Goal: Task Accomplishment & Management: Manage account settings

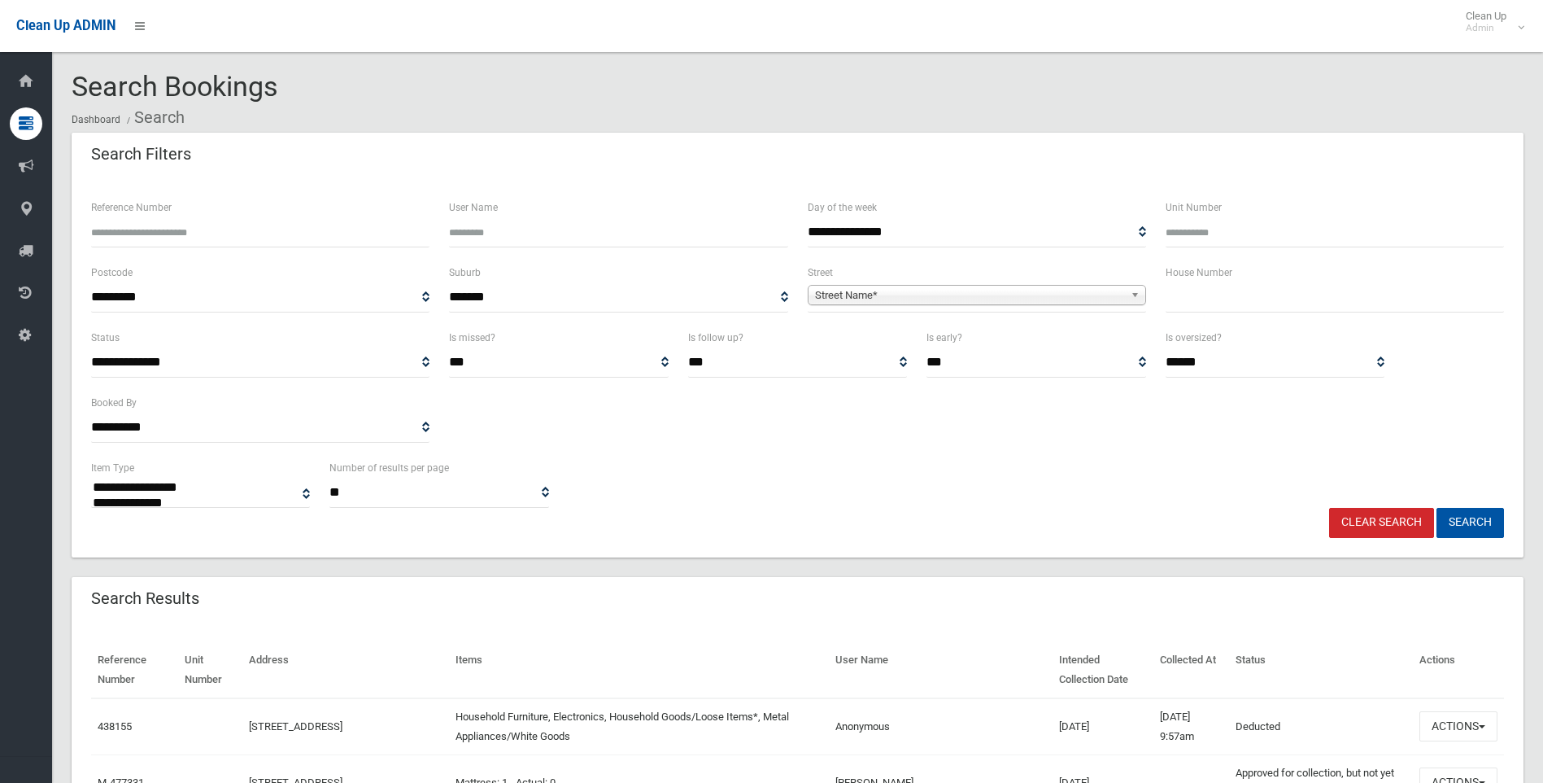
select select
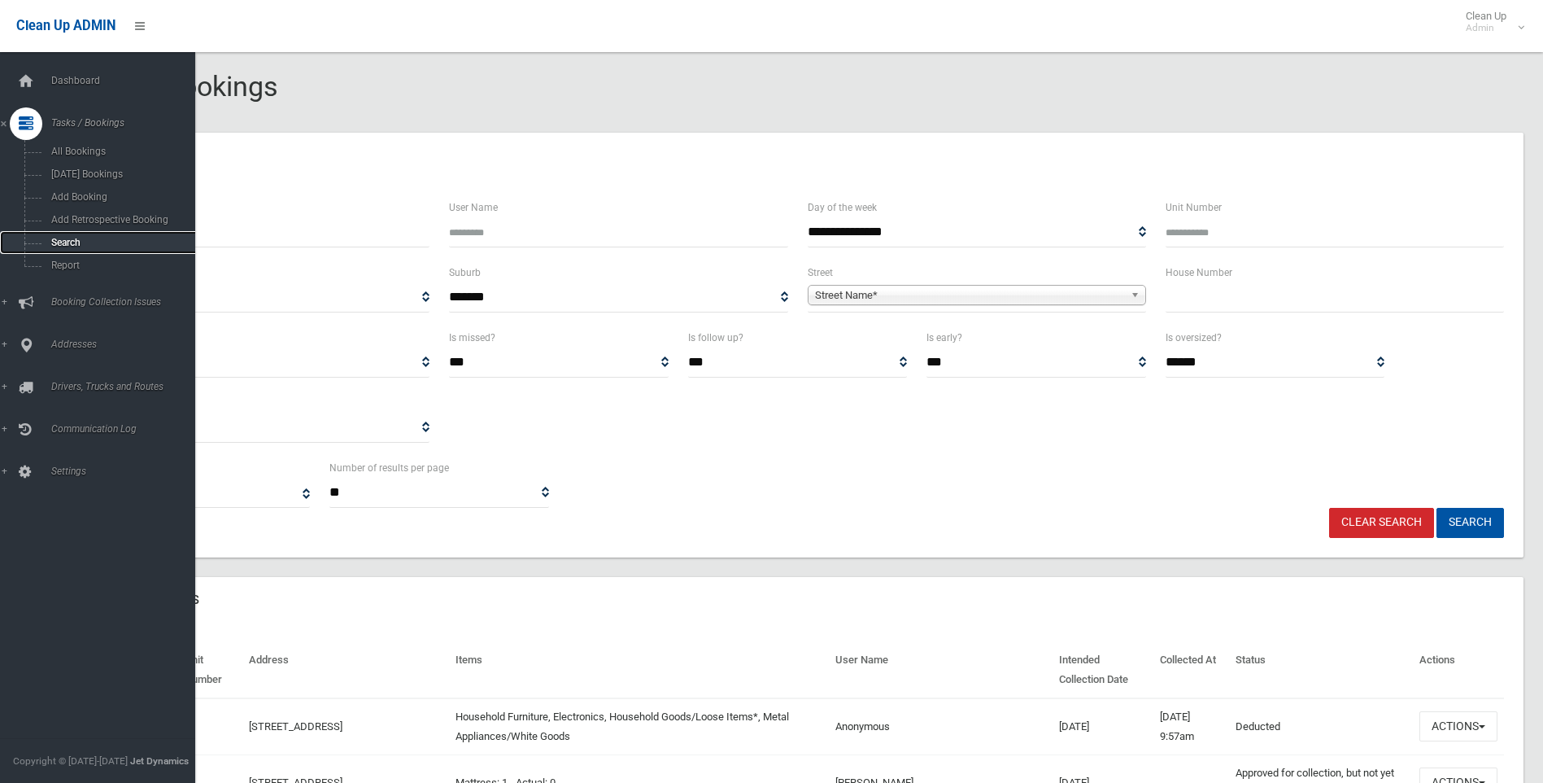
click at [65, 238] on span "Search" at bounding box center [119, 242] width 147 height 11
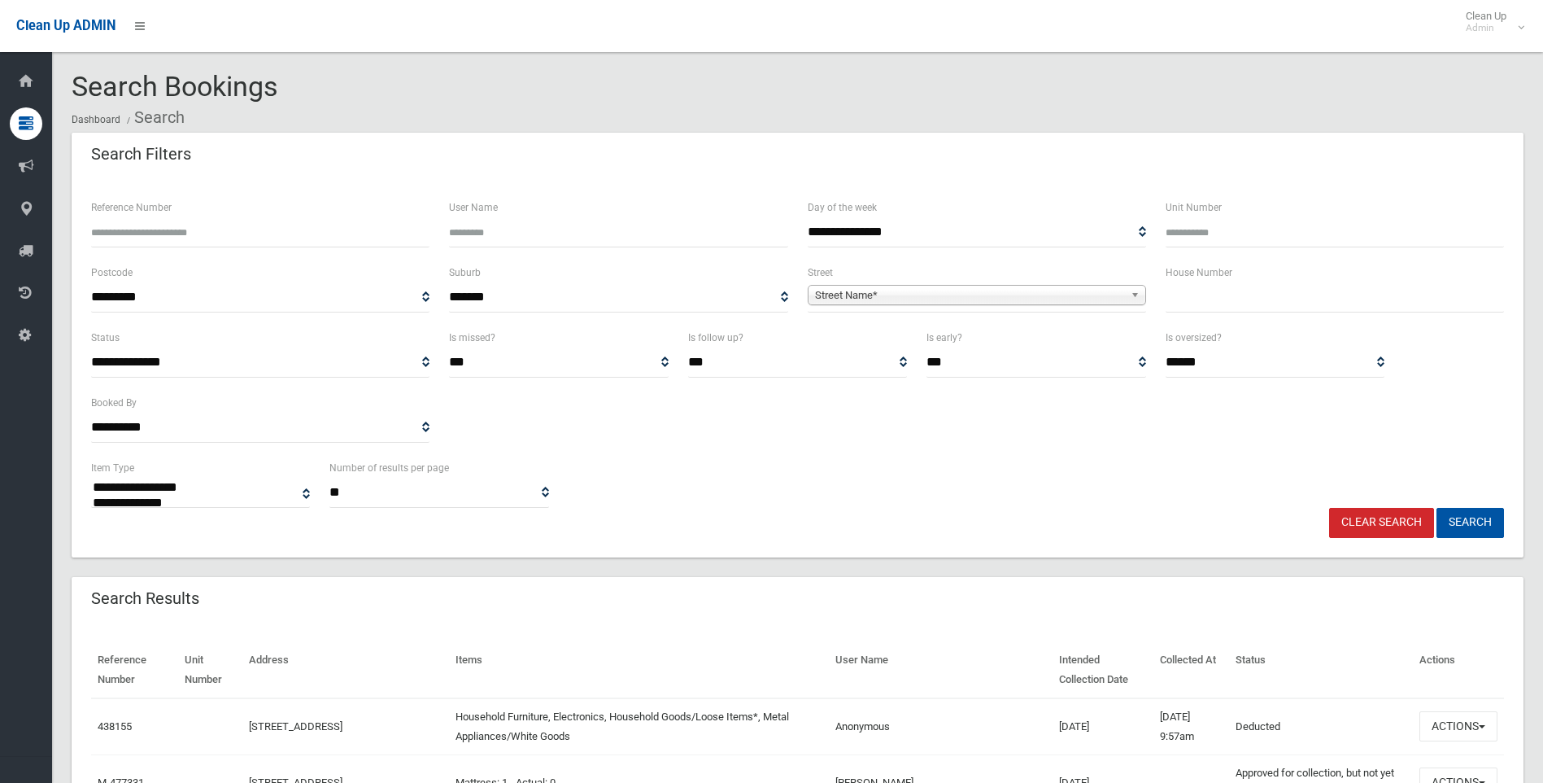
select select
click at [137, 230] on input "Reference Number" at bounding box center [260, 232] width 338 height 30
type input "******"
click at [1437, 508] on button "Search" at bounding box center [1471, 523] width 68 height 30
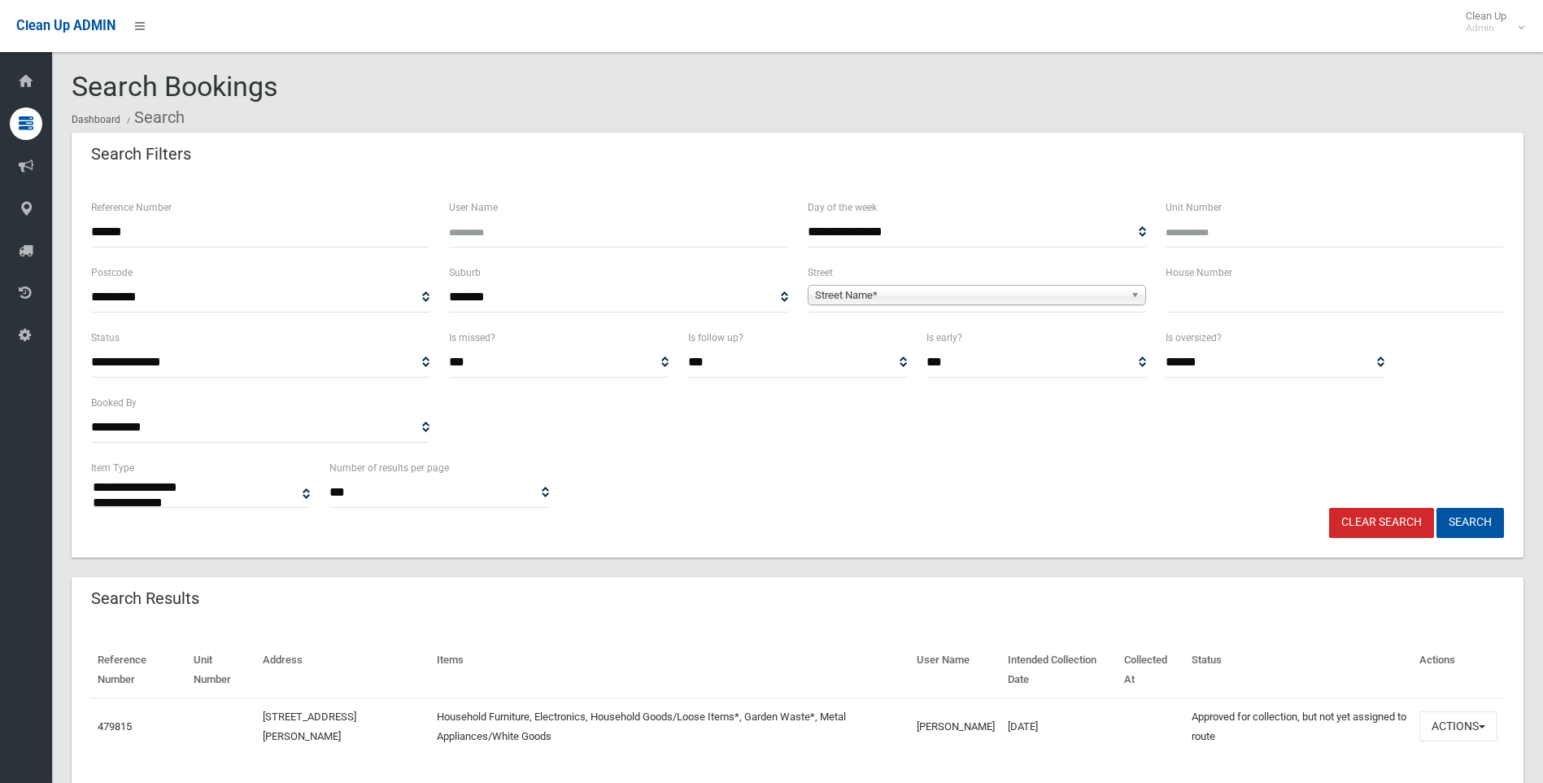
select select
click at [1439, 722] on button "Actions" at bounding box center [1458, 726] width 78 height 30
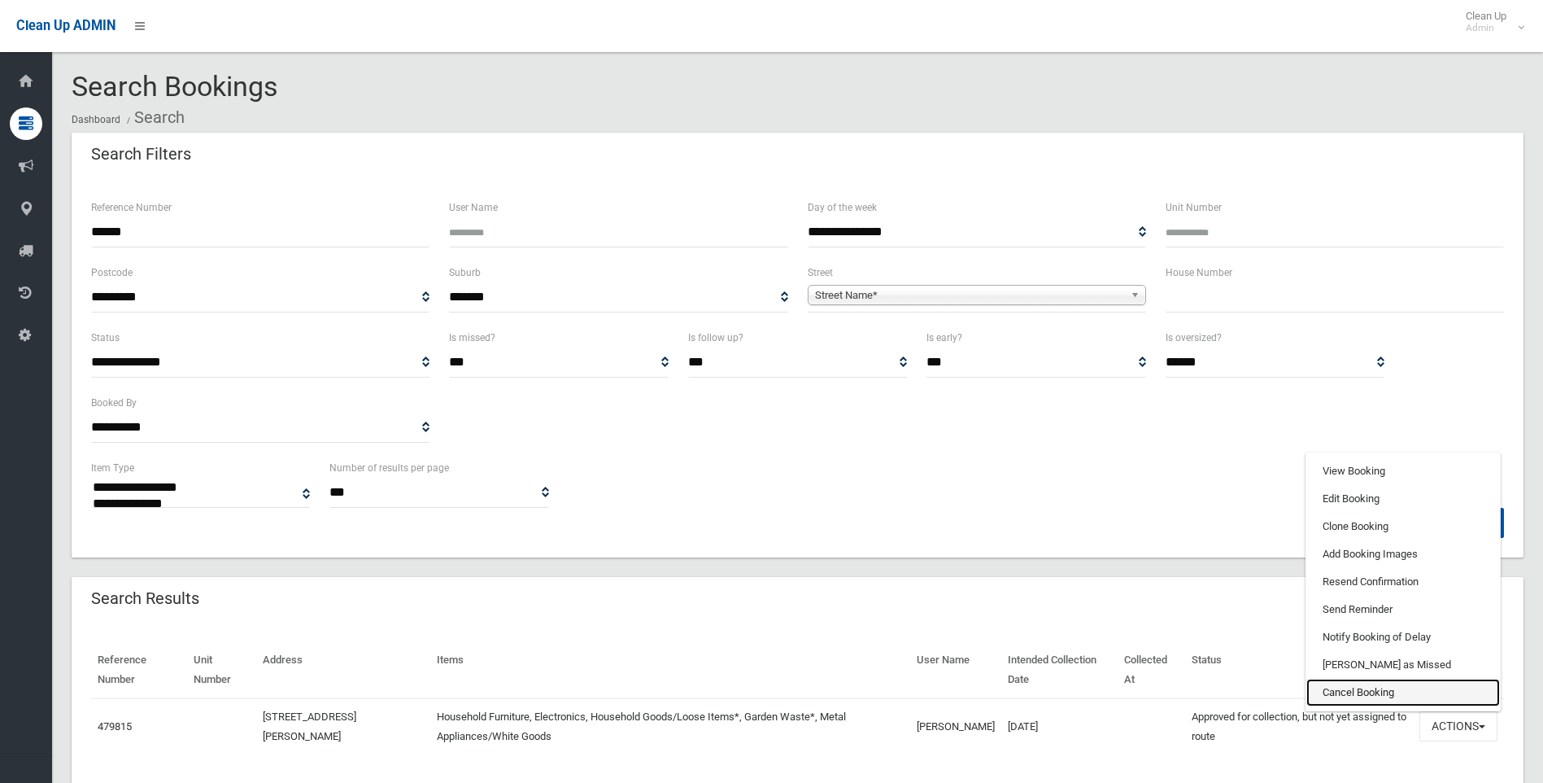
click at [1354, 694] on link "Cancel Booking" at bounding box center [1403, 692] width 194 height 28
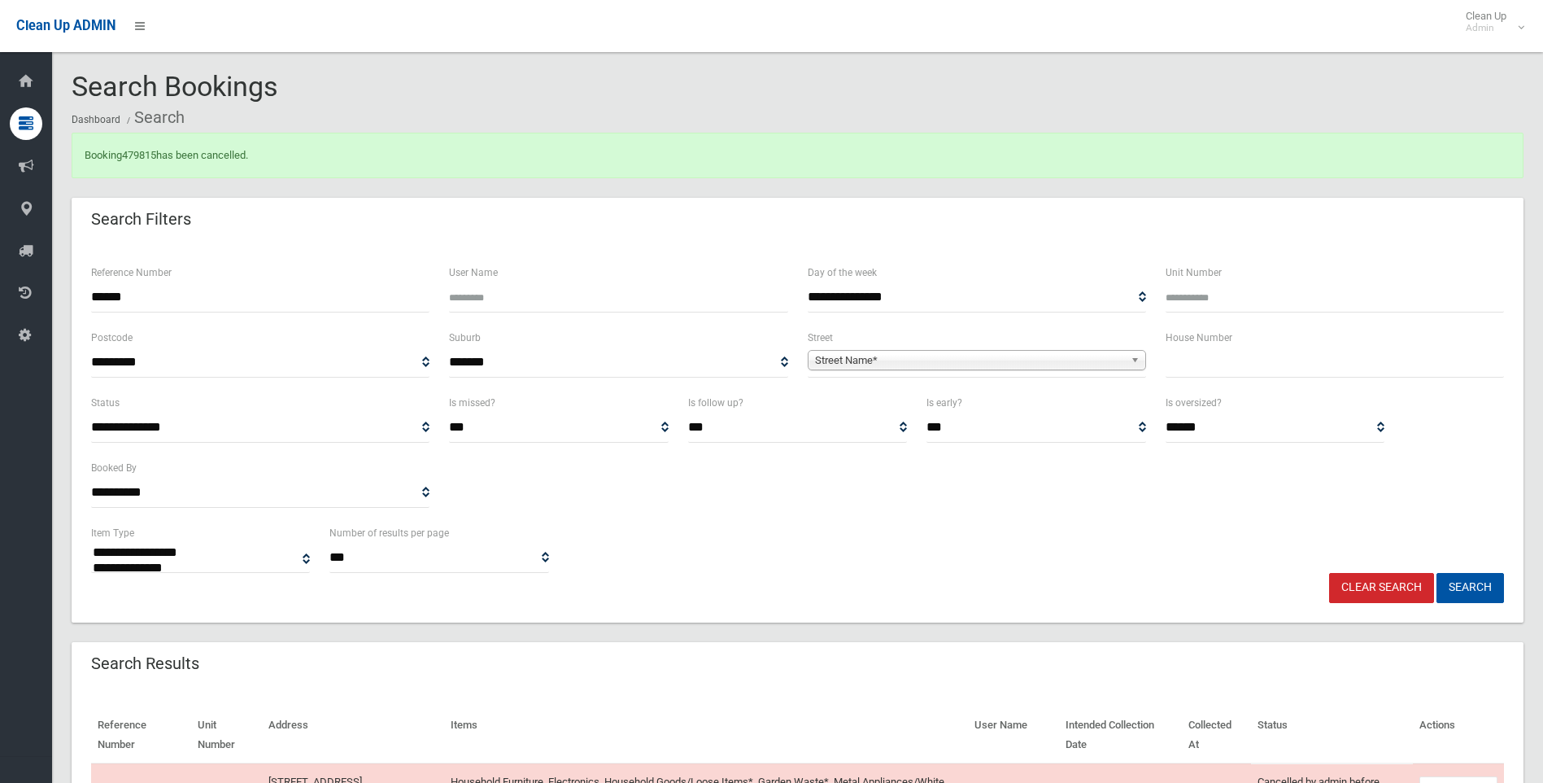
select select
